Goal: Task Accomplishment & Management: Manage account settings

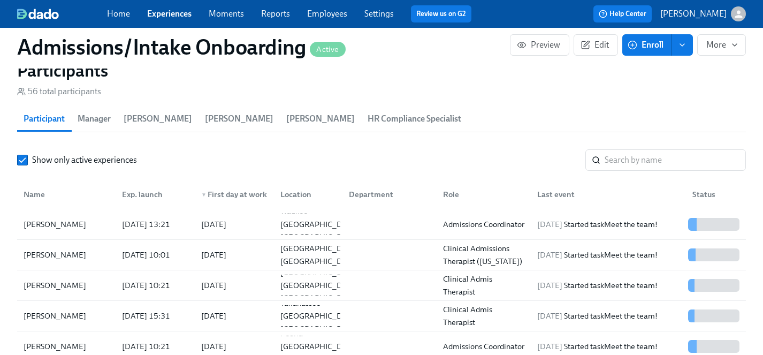
scroll to position [0, 5859]
click at [322, 15] on link "Employees" at bounding box center [327, 14] width 40 height 10
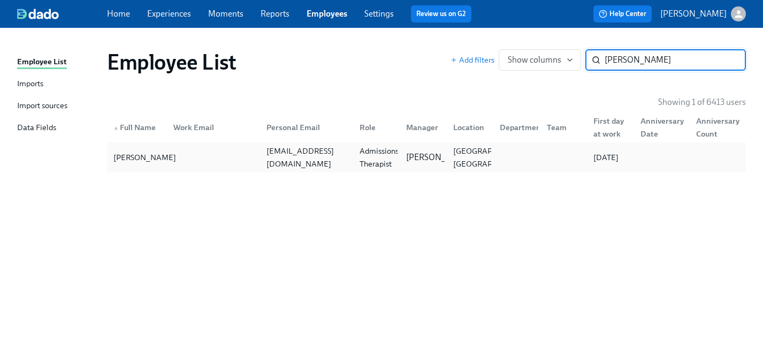
type input "[PERSON_NAME]"
click at [129, 162] on div "[PERSON_NAME]" at bounding box center [144, 157] width 71 height 13
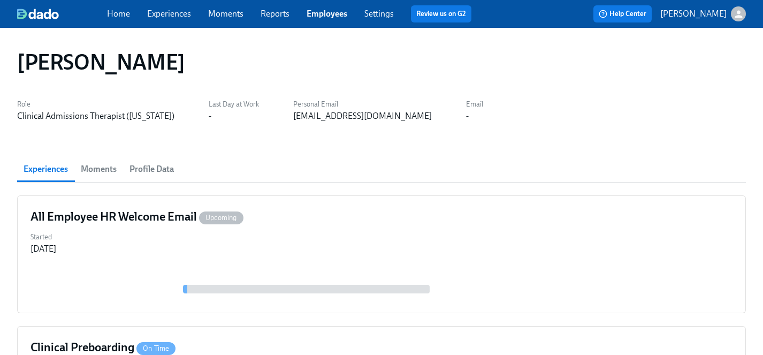
click at [157, 10] on link "Experiences" at bounding box center [169, 14] width 44 height 10
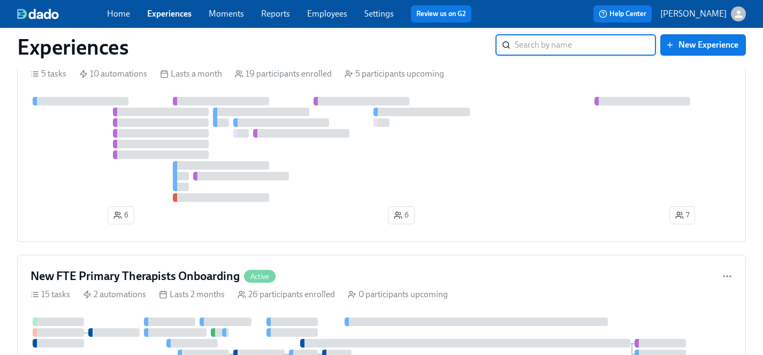
scroll to position [3953, 0]
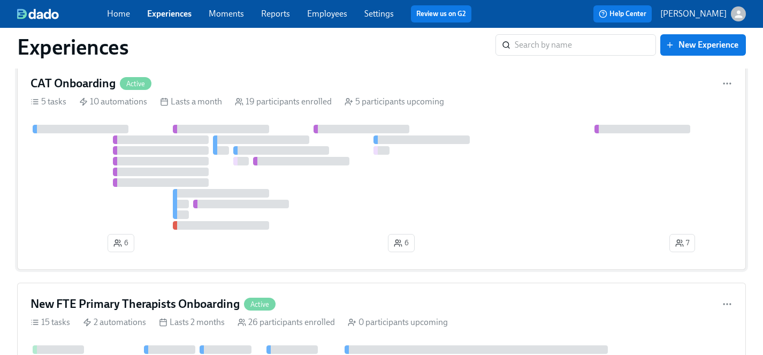
click at [349, 217] on div at bounding box center [382, 177] width 702 height 105
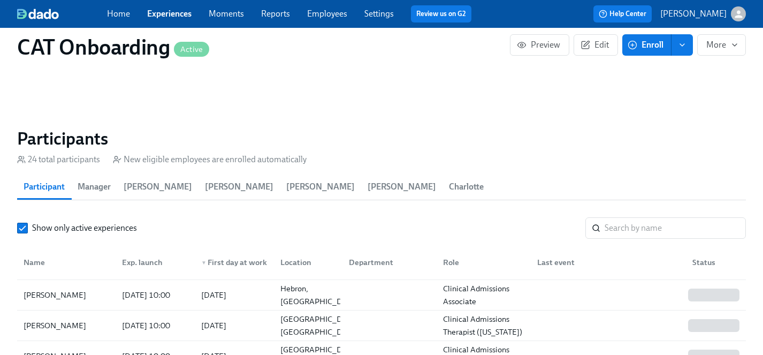
scroll to position [58, 0]
click at [63, 320] on div "[PERSON_NAME]" at bounding box center [54, 326] width 71 height 13
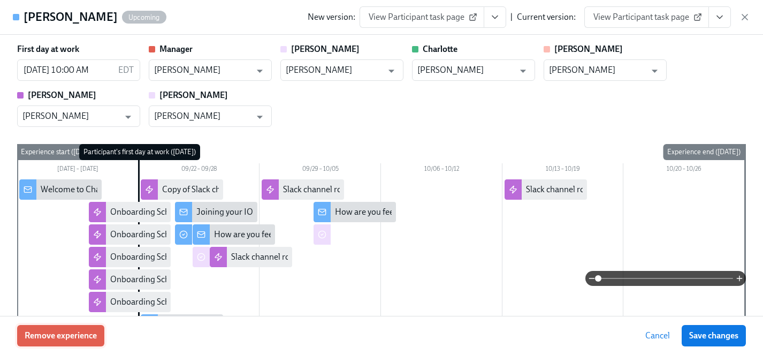
click at [64, 336] on span "Remove experience" at bounding box center [61, 335] width 72 height 11
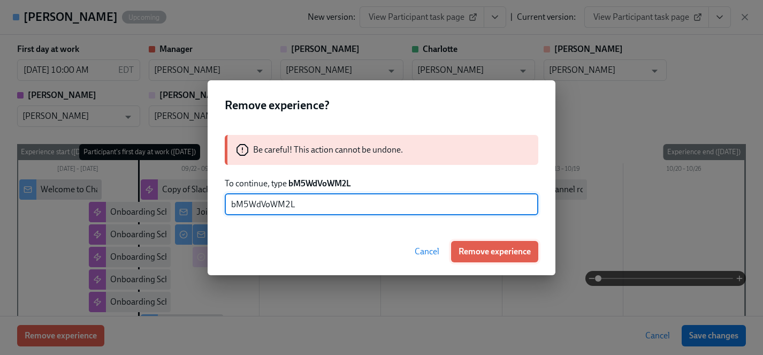
type input "bM5WdVoWM2L"
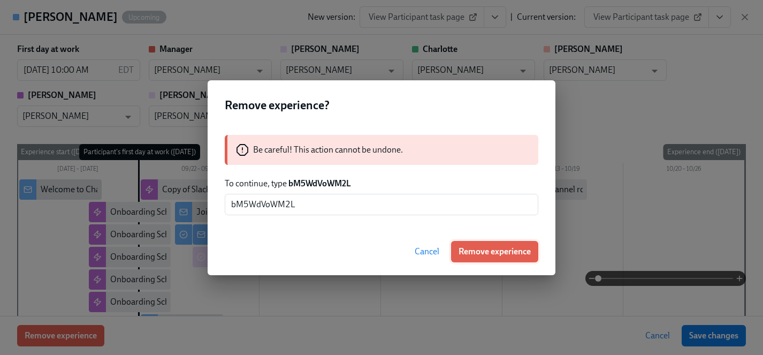
click at [479, 249] on span "Remove experience" at bounding box center [495, 251] width 72 height 11
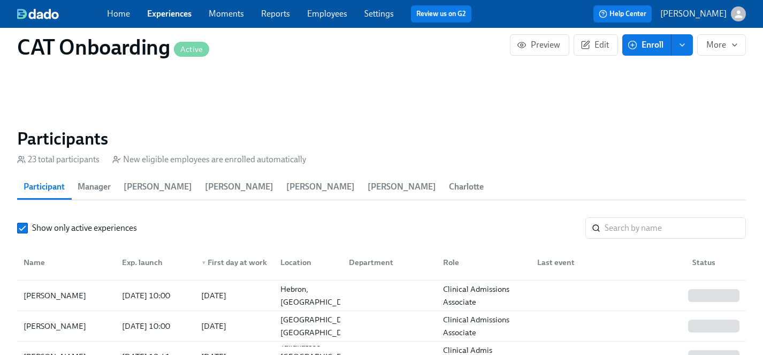
scroll to position [0, 5001]
click at [176, 14] on link "Experiences" at bounding box center [169, 14] width 44 height 10
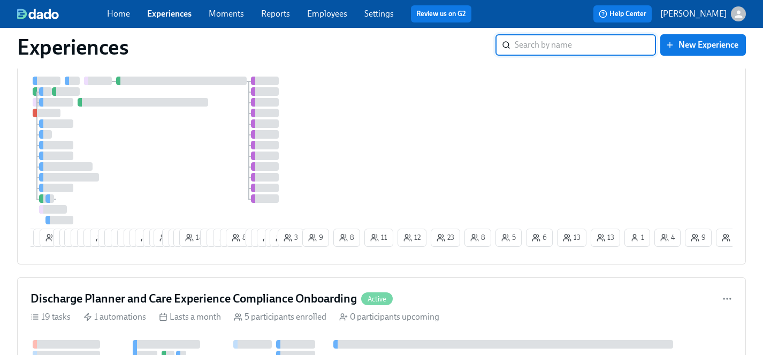
scroll to position [1217, 0]
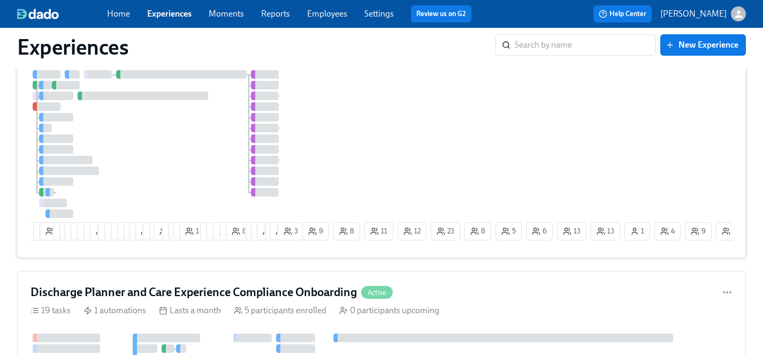
click at [206, 155] on div at bounding box center [166, 144] width 270 height 148
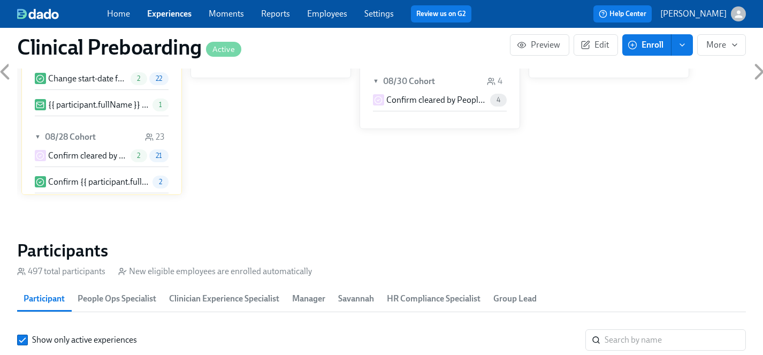
scroll to position [1104, 0]
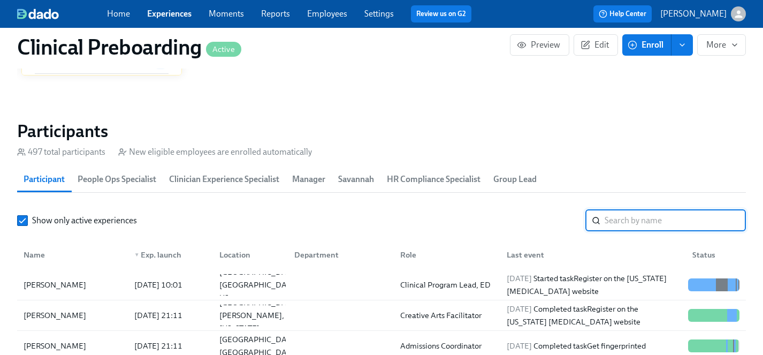
click at [641, 222] on input "search" at bounding box center [675, 220] width 141 height 21
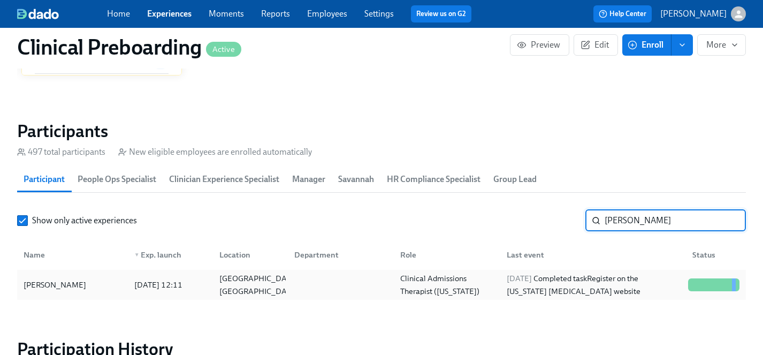
type input "[PERSON_NAME]"
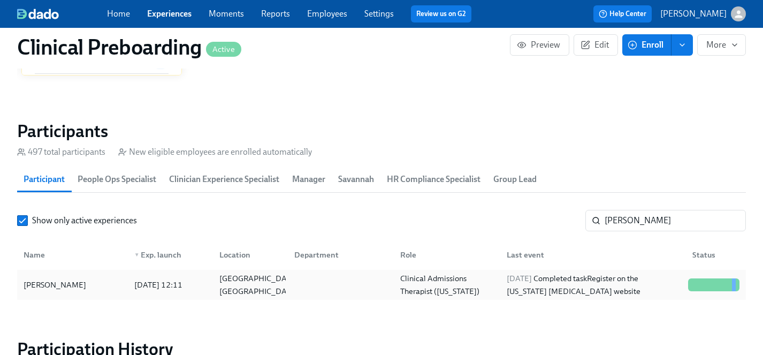
click at [60, 277] on div "[PERSON_NAME]" at bounding box center [72, 284] width 107 height 21
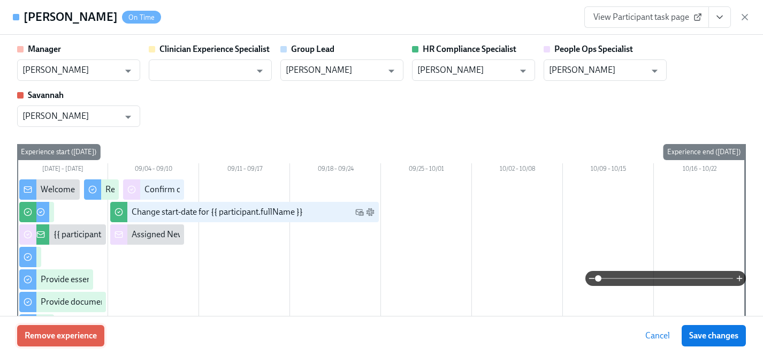
click at [63, 338] on span "Remove experience" at bounding box center [61, 335] width 72 height 11
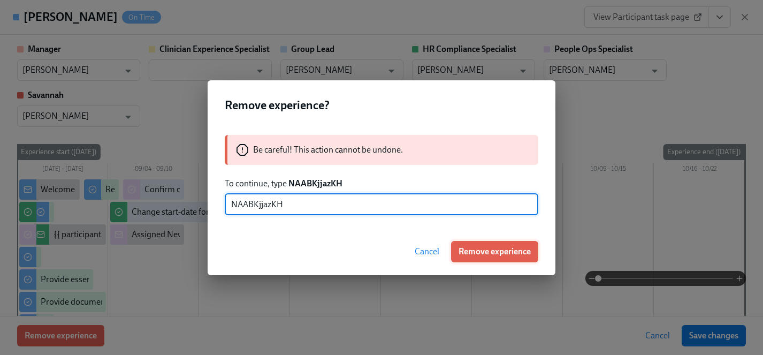
type input "NAABKjjazKH"
click at [502, 251] on span "Remove experience" at bounding box center [495, 251] width 72 height 11
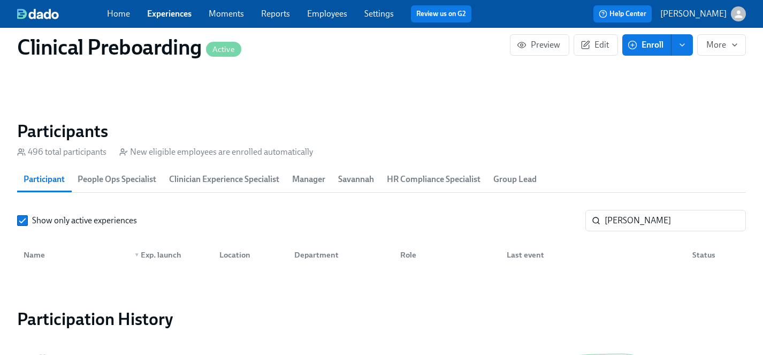
scroll to position [0, 13640]
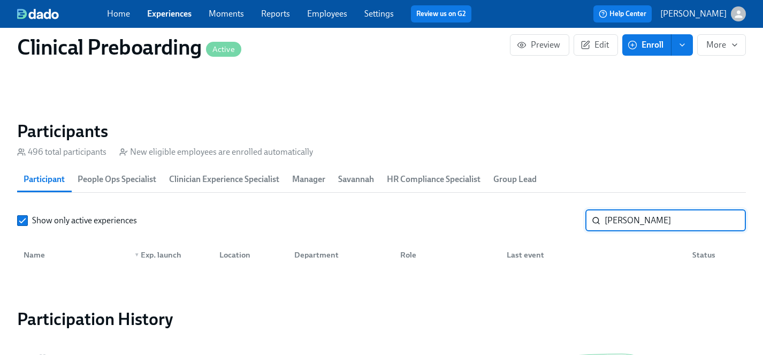
drag, startPoint x: 638, startPoint y: 224, endPoint x: 571, endPoint y: 219, distance: 67.6
click at [571, 219] on div "Show only active experiences [PERSON_NAME] ​" at bounding box center [381, 220] width 729 height 21
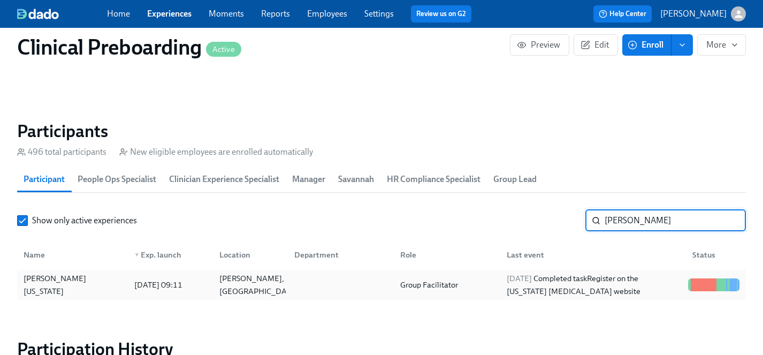
type input "[PERSON_NAME]"
click at [59, 282] on div "[PERSON_NAME][US_STATE]" at bounding box center [72, 285] width 107 height 26
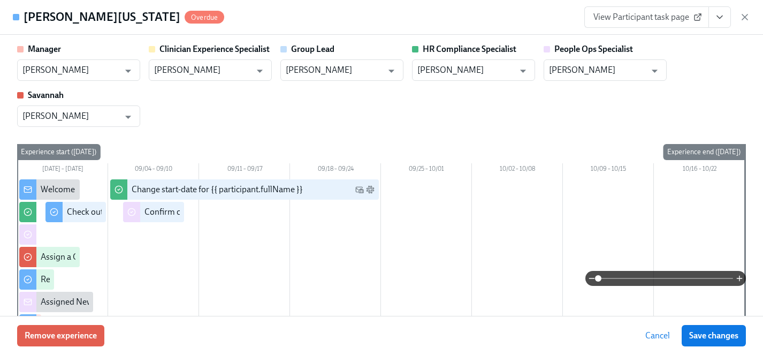
click at [719, 20] on icon "View task page" at bounding box center [720, 17] width 11 height 11
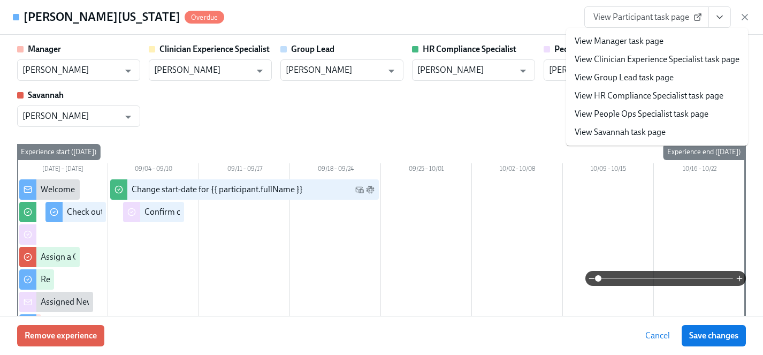
click at [641, 97] on link "View HR Compliance Specialist task page" at bounding box center [649, 96] width 149 height 12
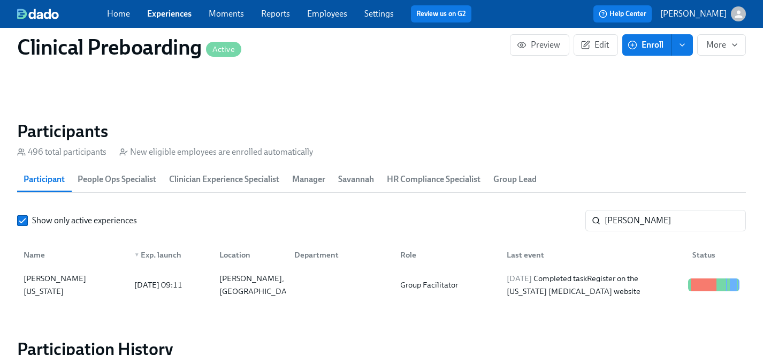
click at [169, 12] on link "Experiences" at bounding box center [169, 14] width 44 height 10
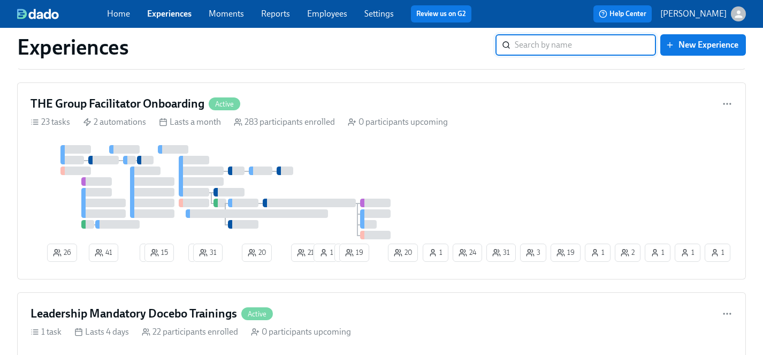
scroll to position [3606, 0]
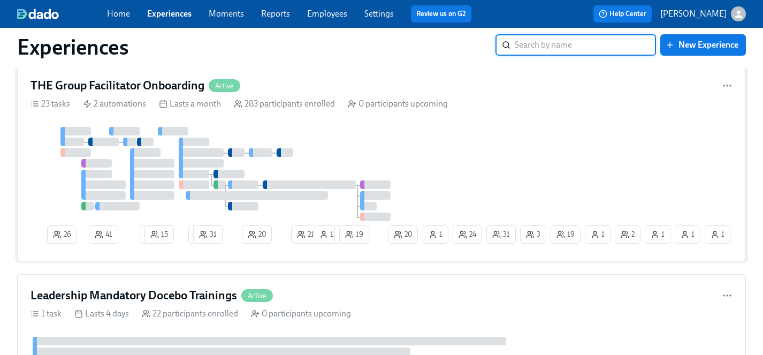
click at [360, 133] on div at bounding box center [226, 174] width 390 height 94
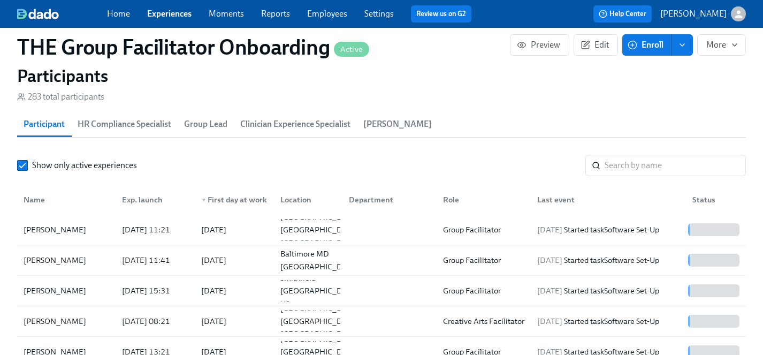
scroll to position [42, 0]
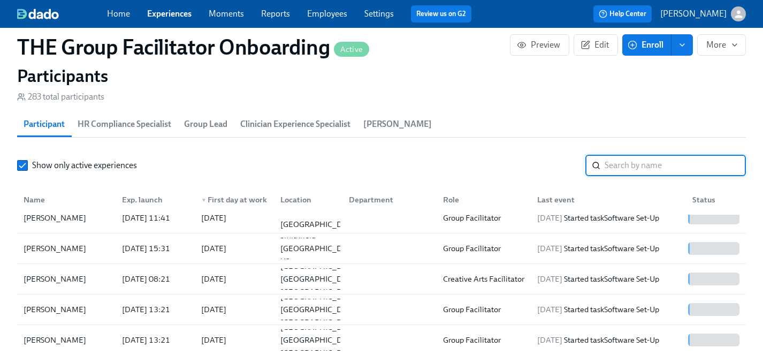
click at [638, 166] on input "search" at bounding box center [675, 165] width 141 height 21
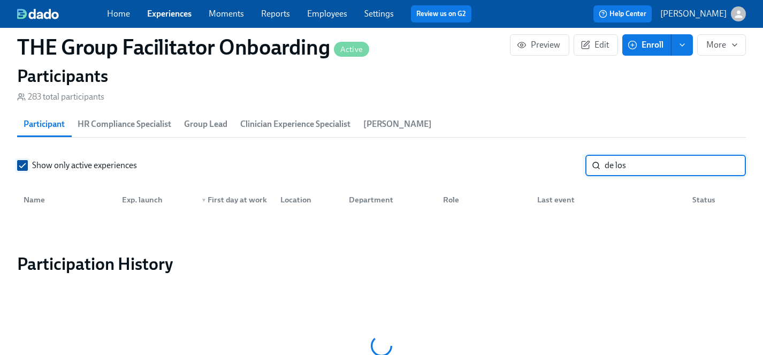
type input "de los"
click at [24, 166] on input "Show only active experiences" at bounding box center [23, 166] width 10 height 10
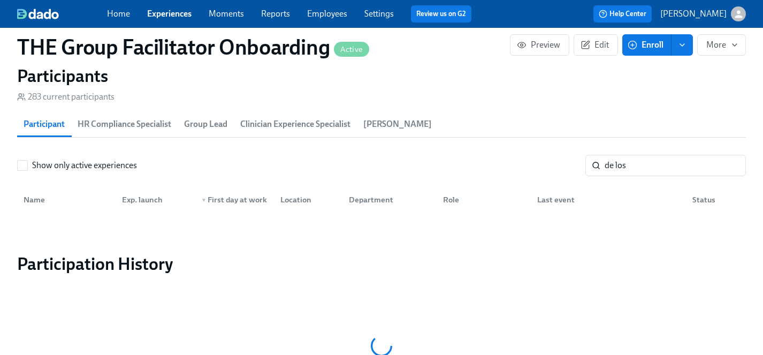
scroll to position [929, 0]
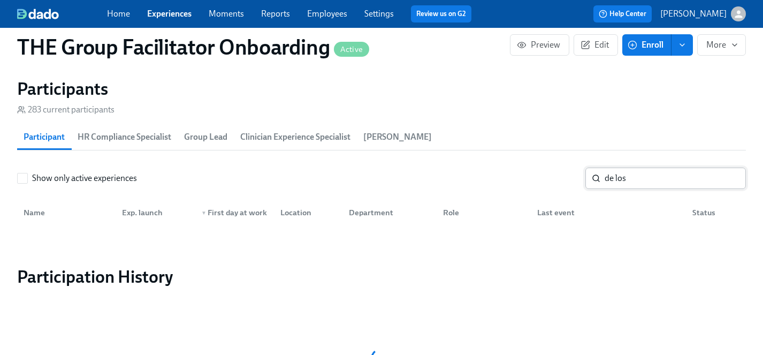
click at [658, 176] on input "de los" at bounding box center [675, 178] width 141 height 21
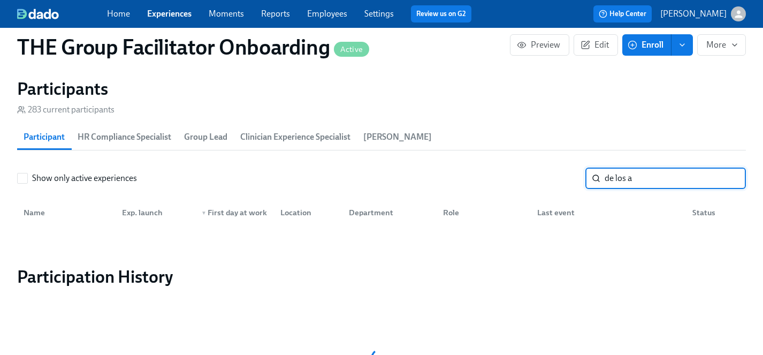
scroll to position [954, 0]
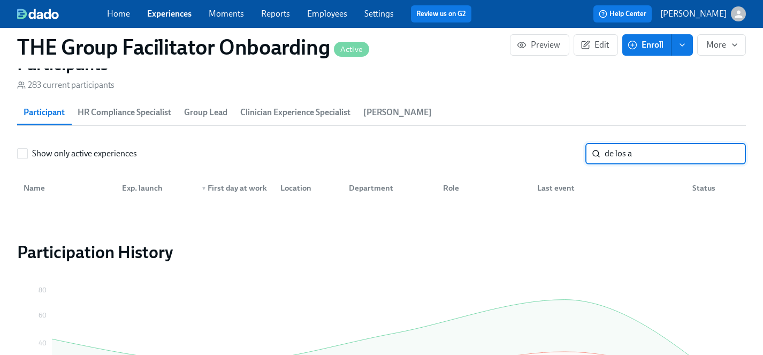
drag, startPoint x: 642, startPoint y: 153, endPoint x: 572, endPoint y: 146, distance: 71.0
click at [572, 146] on div "Show only active experiences de los a ​" at bounding box center [381, 153] width 729 height 21
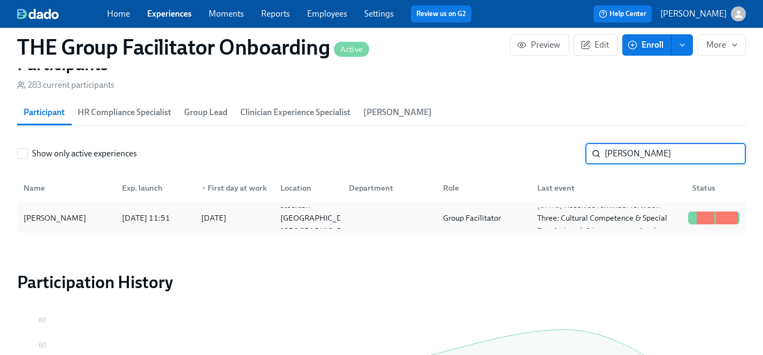
type input "[PERSON_NAME]"
click at [85, 216] on div "[PERSON_NAME]" at bounding box center [54, 217] width 71 height 13
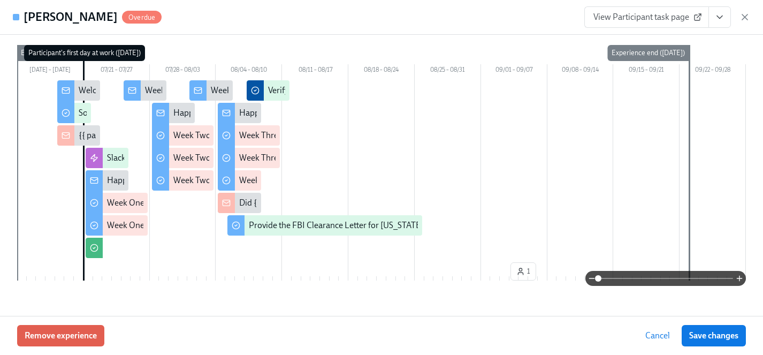
scroll to position [69, 0]
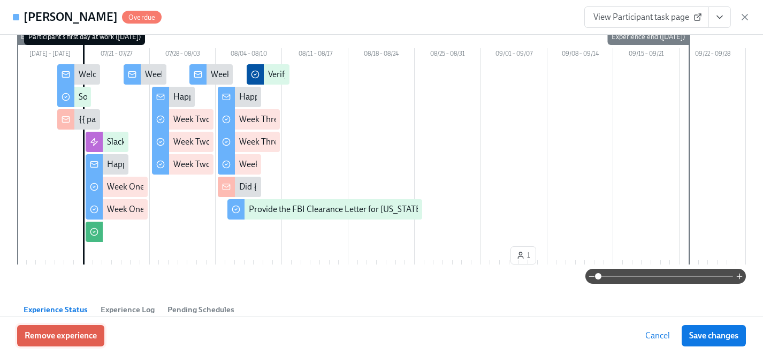
click at [80, 337] on span "Remove experience" at bounding box center [61, 335] width 72 height 11
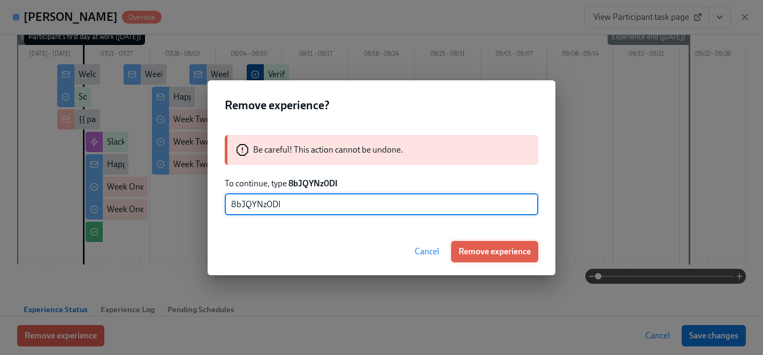
type input "8bJQYNz0DI"
click at [476, 252] on span "Remove experience" at bounding box center [495, 251] width 72 height 11
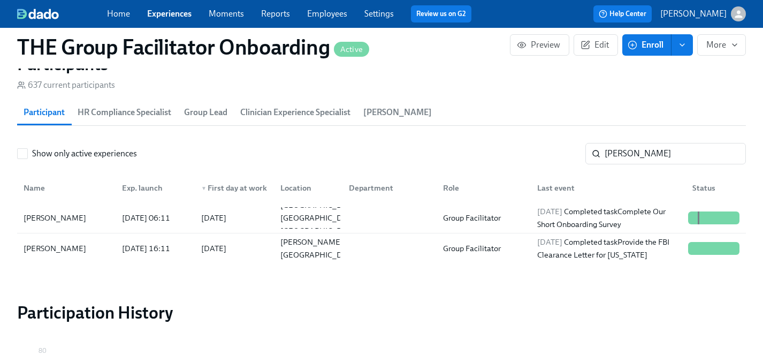
scroll to position [0, 17869]
click at [167, 13] on link "Experiences" at bounding box center [169, 14] width 44 height 10
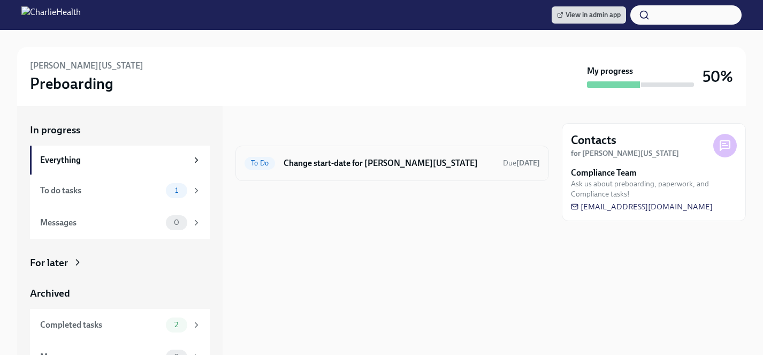
click at [347, 162] on h6 "Change start-date for [PERSON_NAME][US_STATE]" at bounding box center [389, 163] width 211 height 12
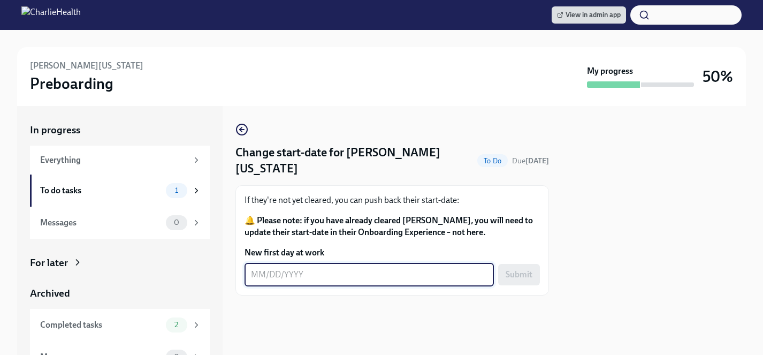
click at [321, 268] on textarea "New first day at work" at bounding box center [369, 274] width 237 height 13
type textarea "09/29/2025"
click at [514, 269] on span "Submit" at bounding box center [519, 274] width 27 height 11
